Goal: Browse casually

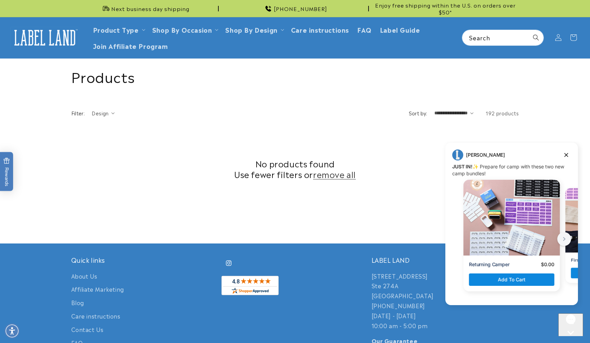
scroll to position [173, 0]
